Goal: Navigation & Orientation: Go to known website

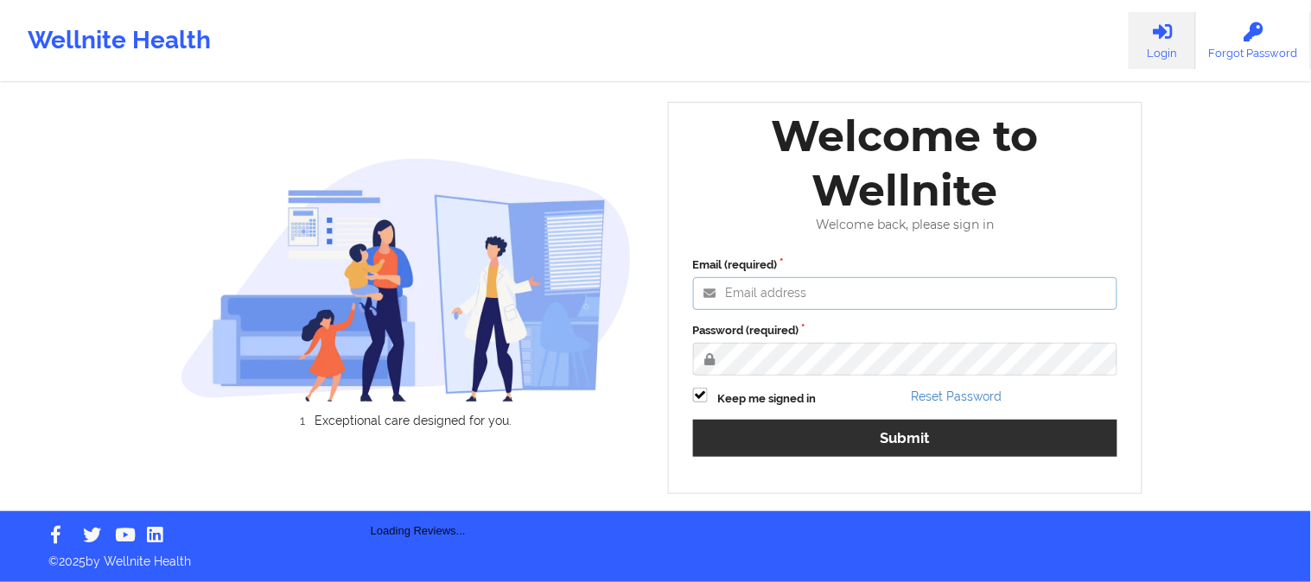
type input "[EMAIL_ADDRESS][DOMAIN_NAME]"
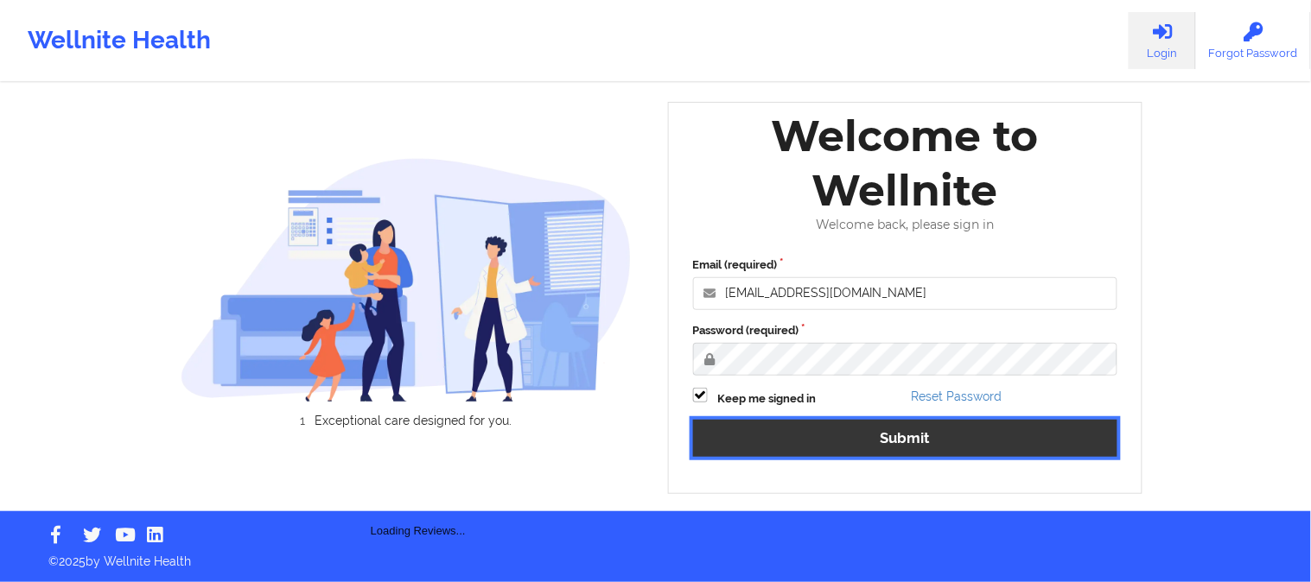
click at [906, 439] on button "Submit" at bounding box center [905, 438] width 425 height 37
